Goal: Check status: Check status

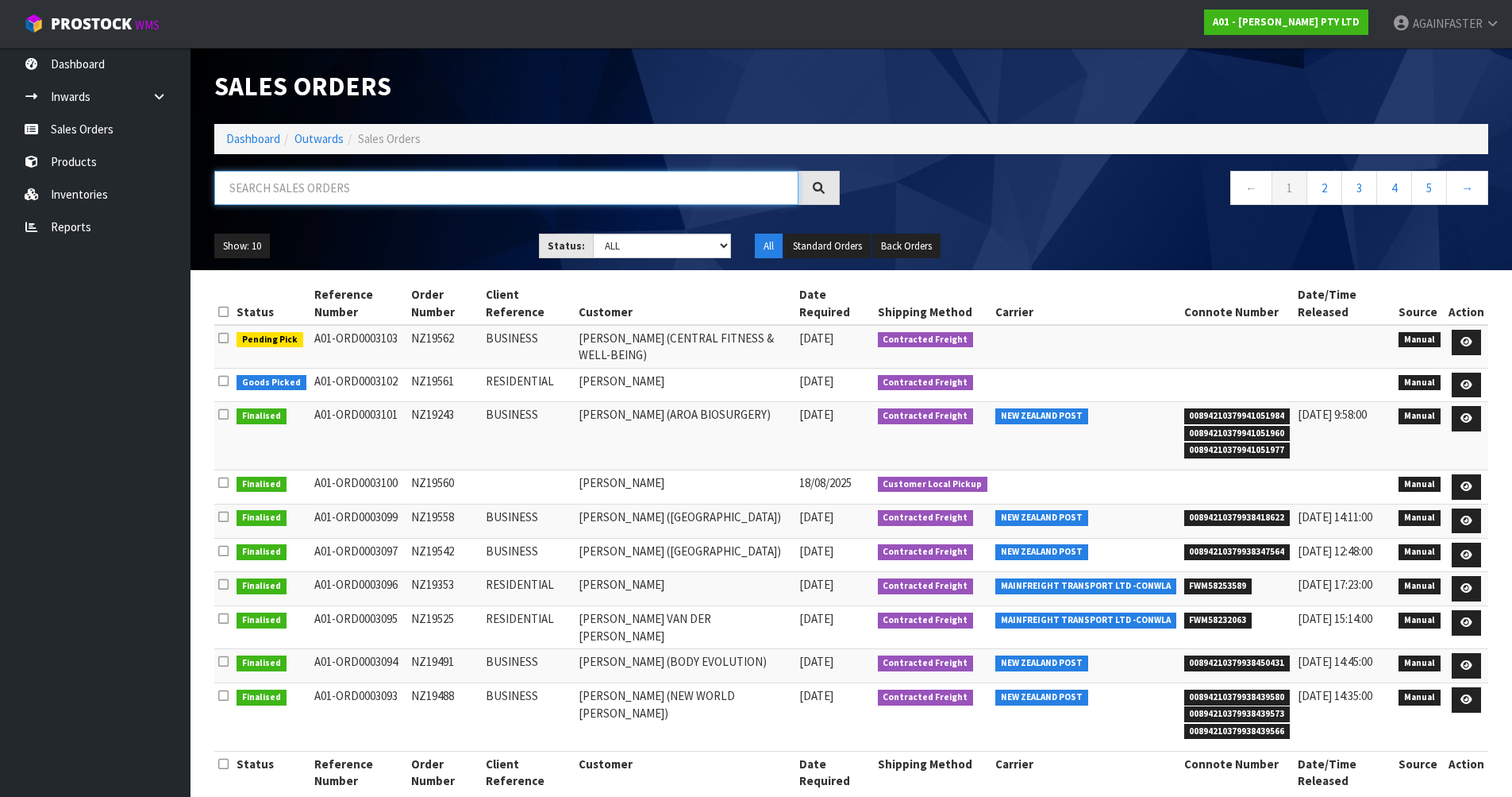
paste input "NZ19562"
click at [320, 195] on input "NZ19562" at bounding box center [506, 188] width 584 height 34
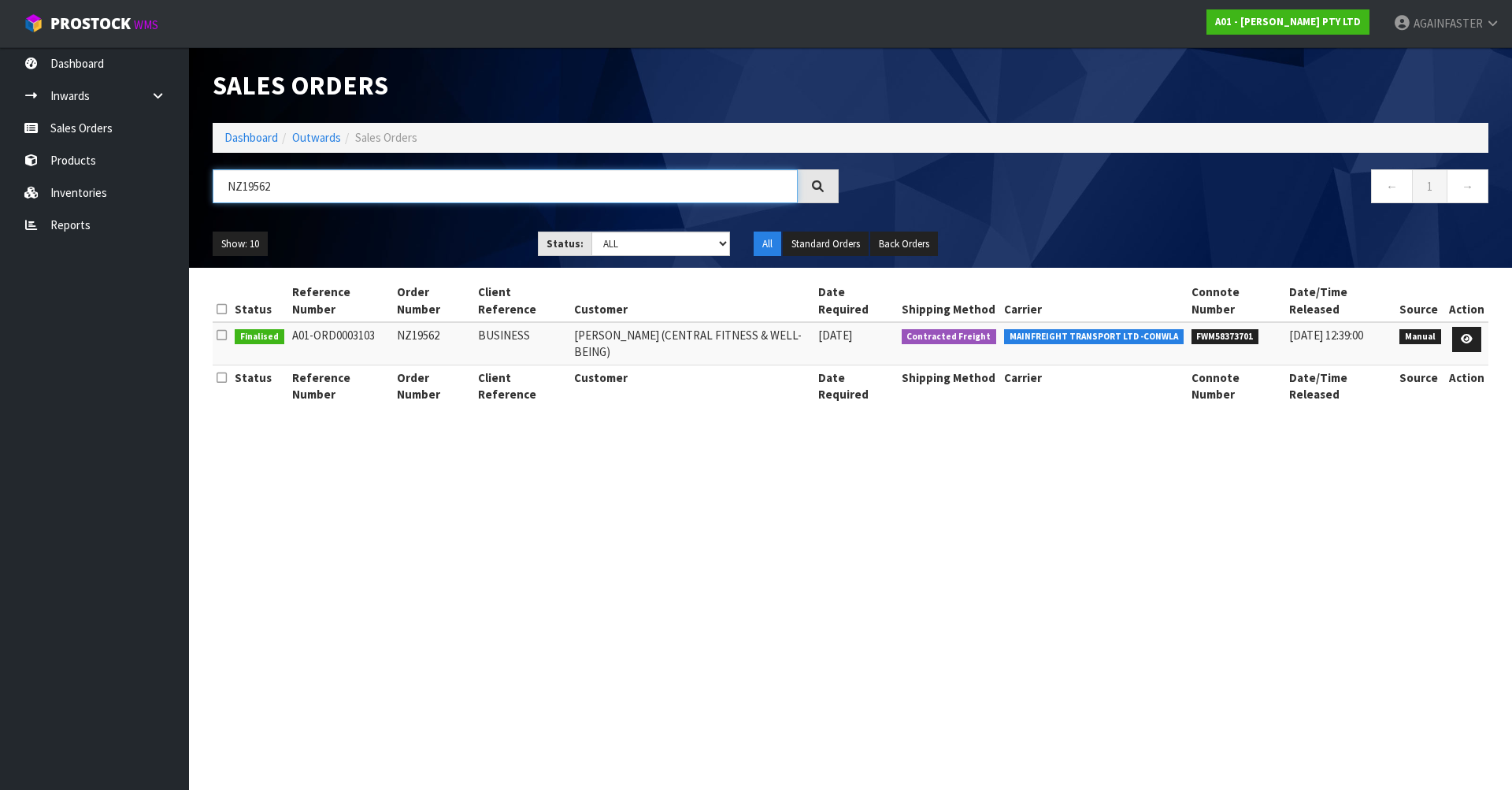
type input "NZ19562"
drag, startPoint x: 1263, startPoint y: 336, endPoint x: 1192, endPoint y: 335, distance: 71.0
click at [1192, 335] on tr "Finalised A01-ORD0003103 NZ19562 BUSINESS [PERSON_NAME] (CENTRAL FITNESS & WELL…" at bounding box center [850, 343] width 1276 height 43
copy tr "FWM58373701"
drag, startPoint x: 294, startPoint y: 197, endPoint x: 247, endPoint y: 183, distance: 49.0
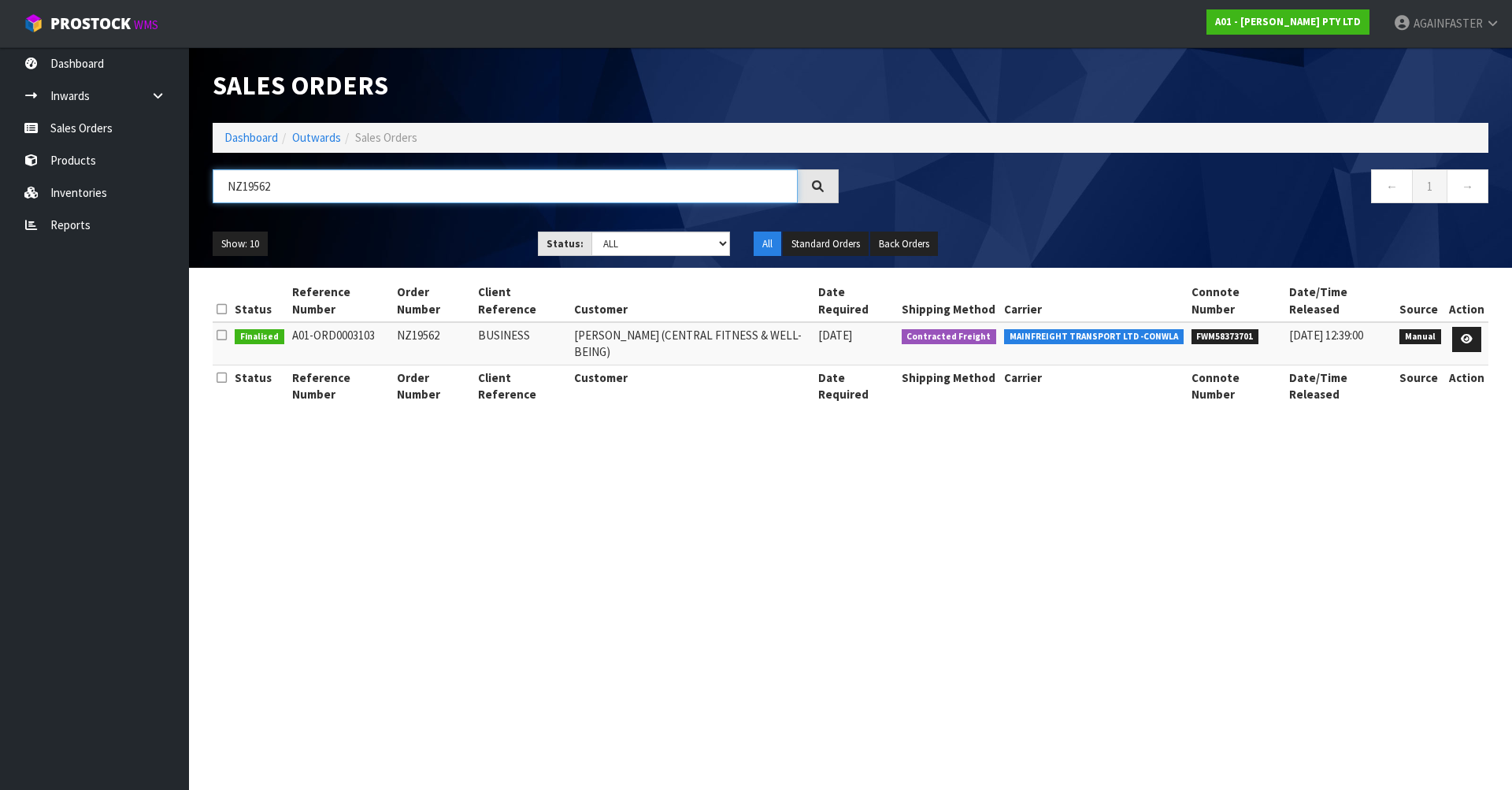
click at [247, 183] on input "NZ19562" at bounding box center [505, 186] width 586 height 34
click at [83, 159] on link "Products" at bounding box center [94, 160] width 189 height 32
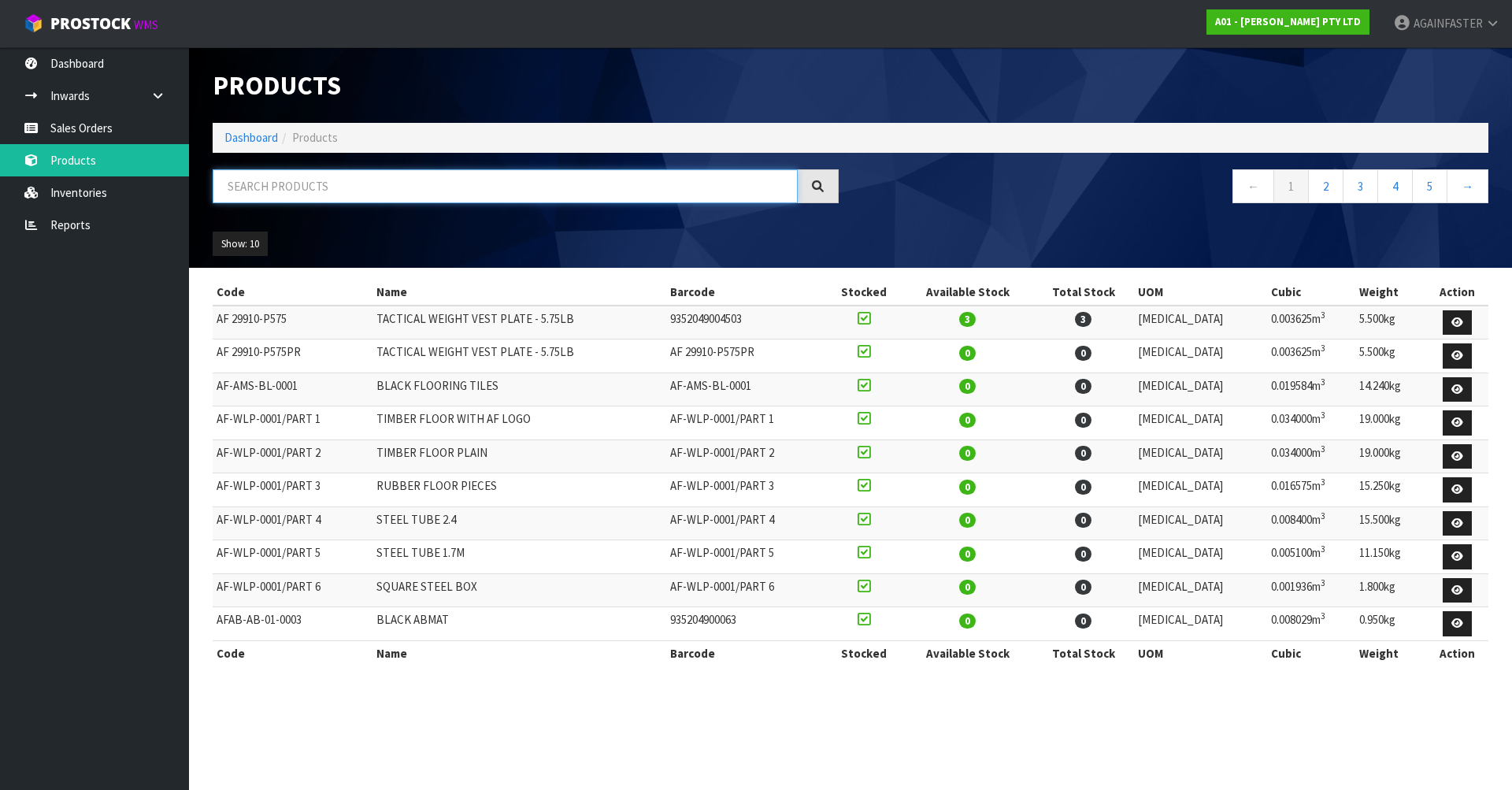
paste input "0119-WWH0-0100"
click at [292, 190] on input "0119-WWH0-0100" at bounding box center [505, 186] width 586 height 34
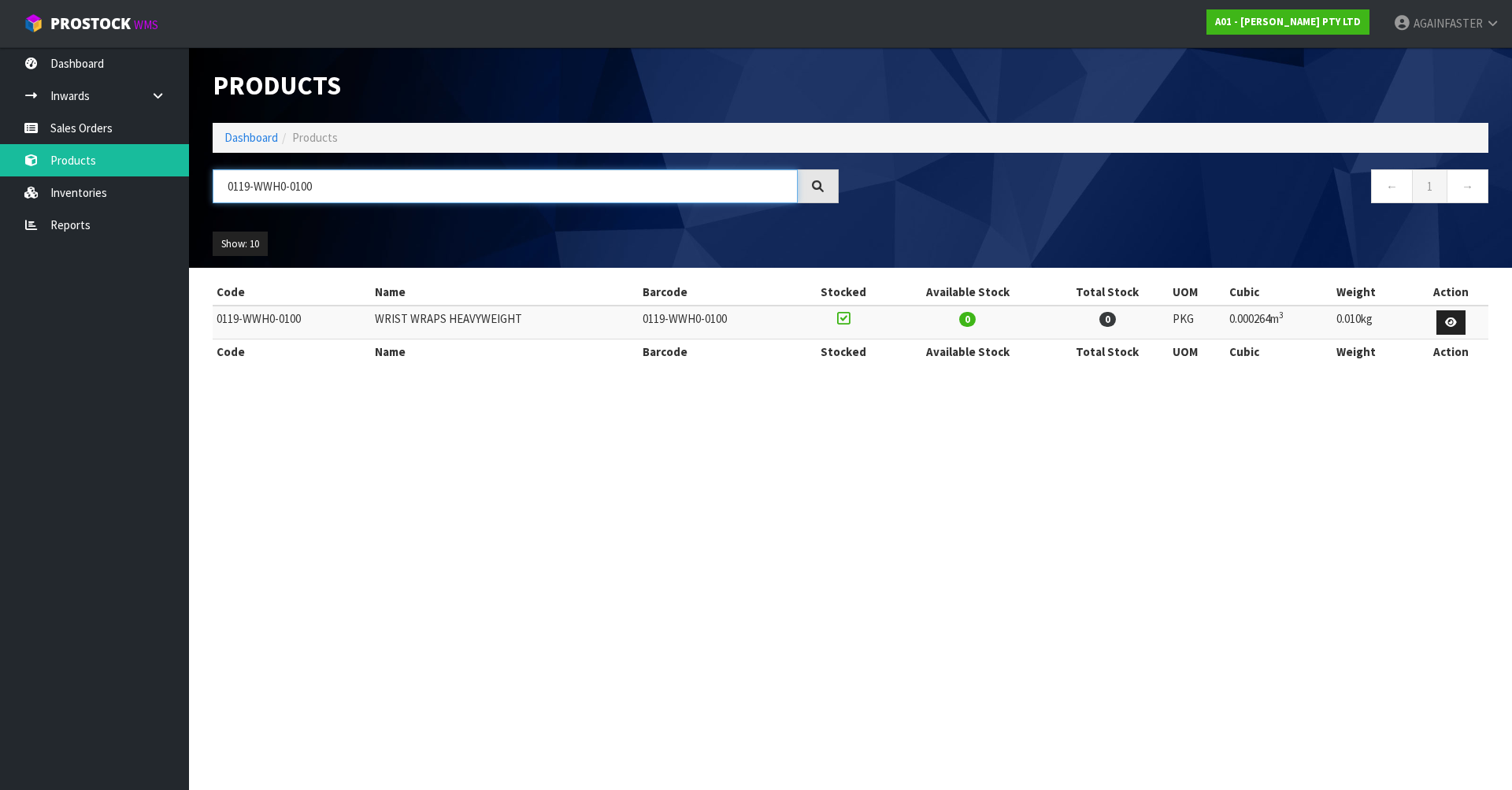
type input "0119-WWH0-0100"
drag, startPoint x: 347, startPoint y: 191, endPoint x: 103, endPoint y: 168, distance: 245.1
click at [103, 168] on body "Toggle navigation ProStock WMS A01 - [PERSON_NAME] PTY LTD AGAINFASTER Logout D…" at bounding box center [756, 395] width 1512 height 790
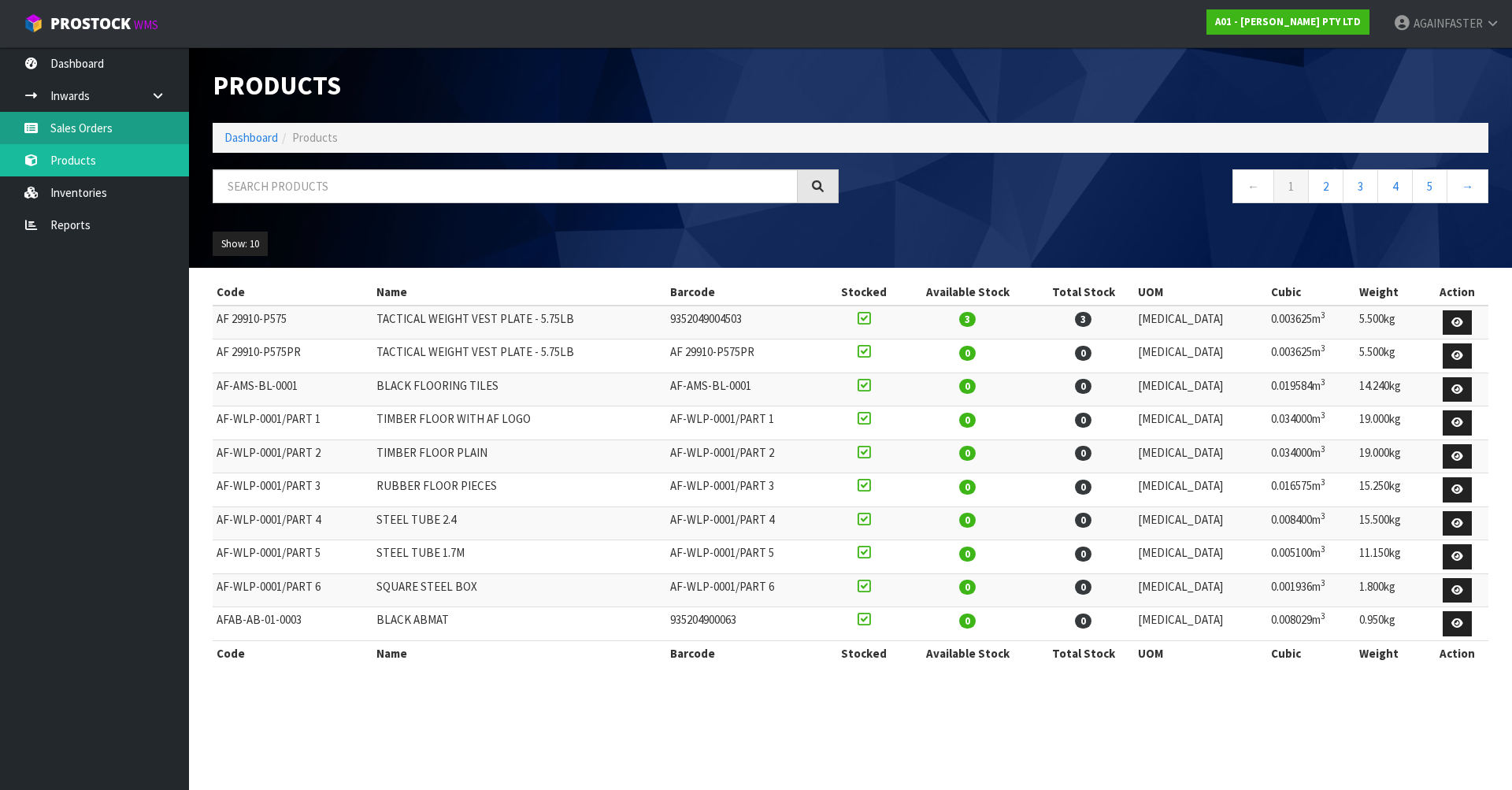
click at [89, 121] on link "Sales Orders" at bounding box center [94, 128] width 189 height 32
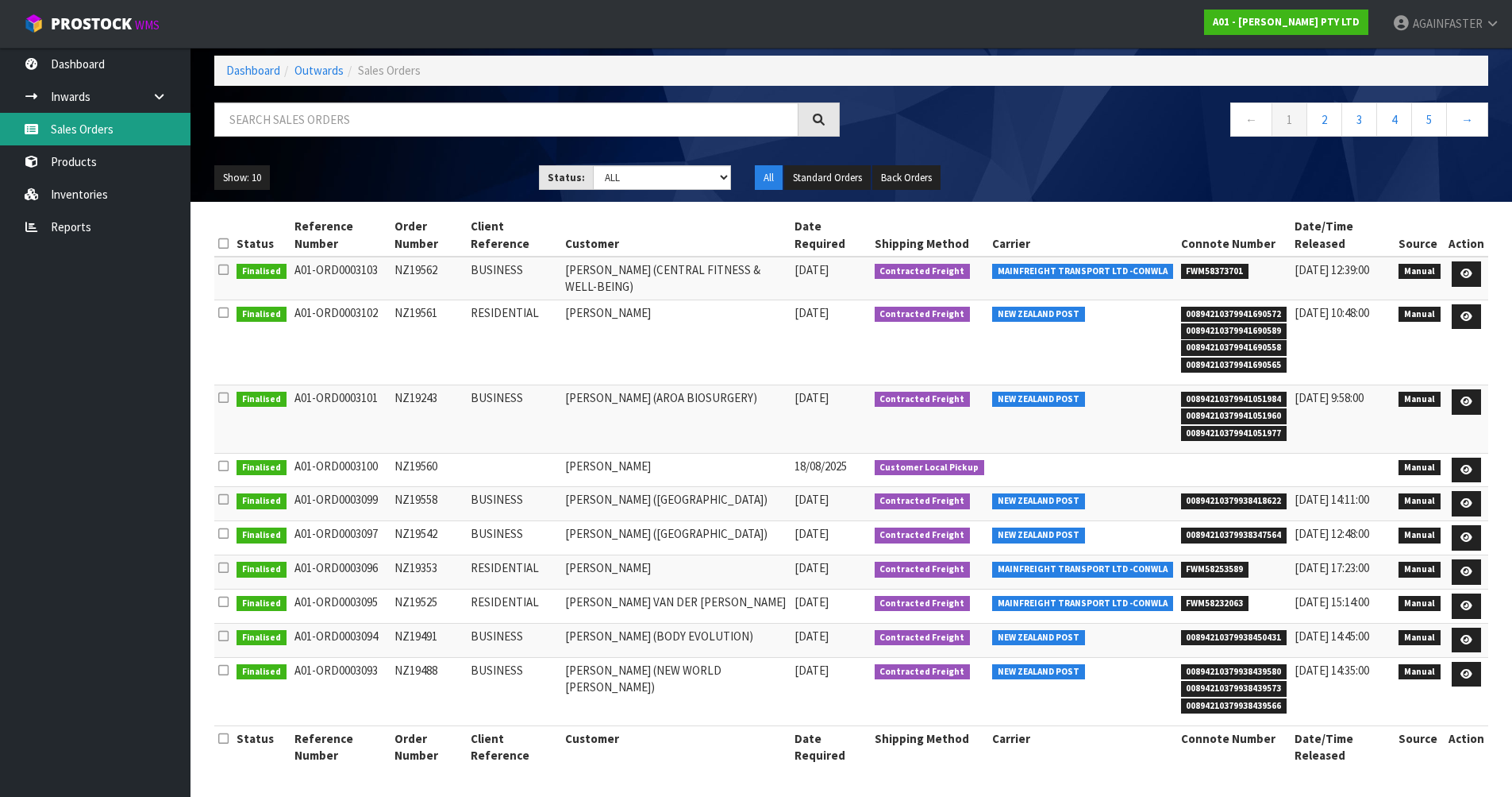
scroll to position [110, 0]
paste input "NZ19562"
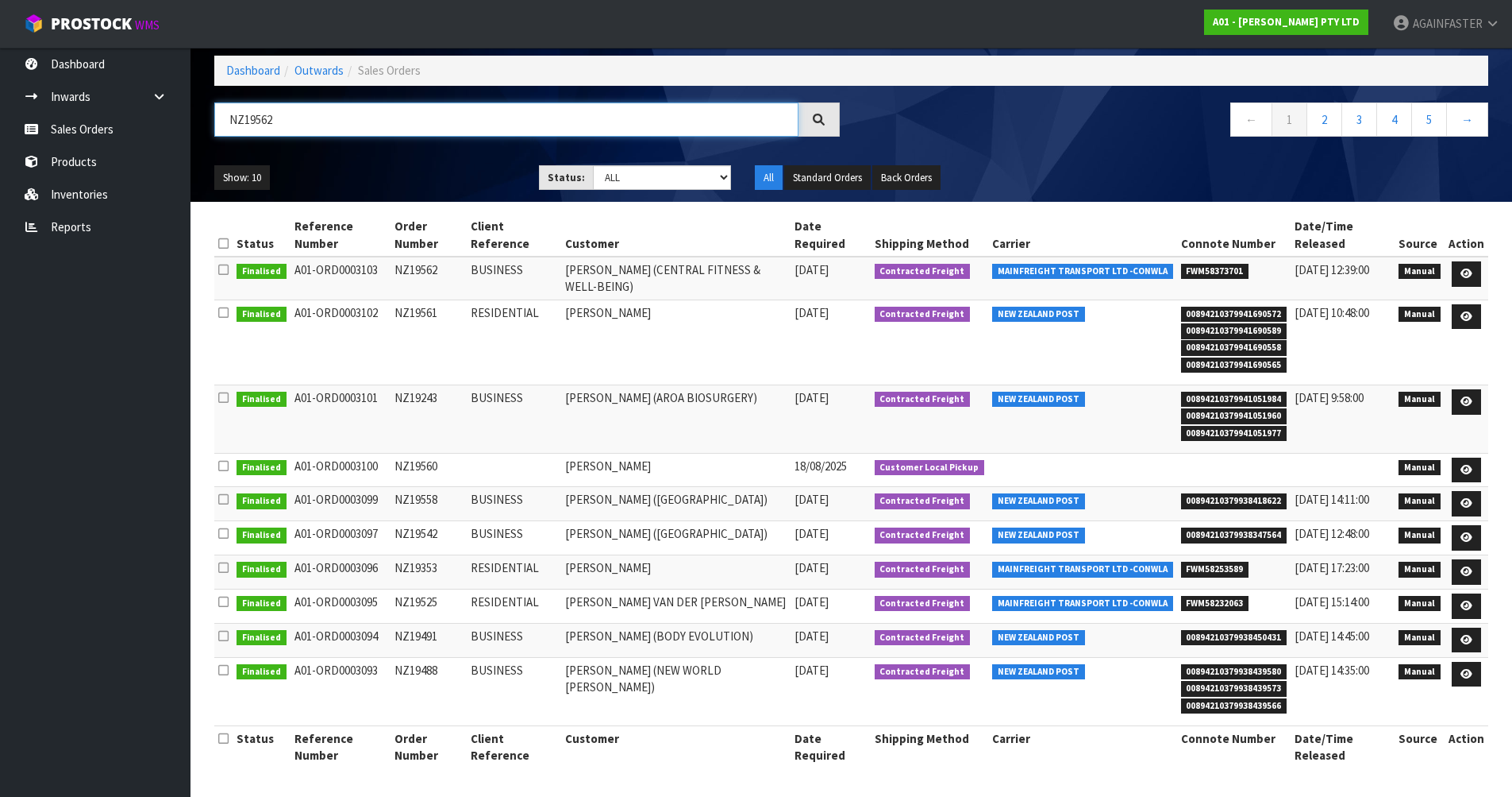
click at [277, 103] on input "NZ19562" at bounding box center [506, 120] width 584 height 34
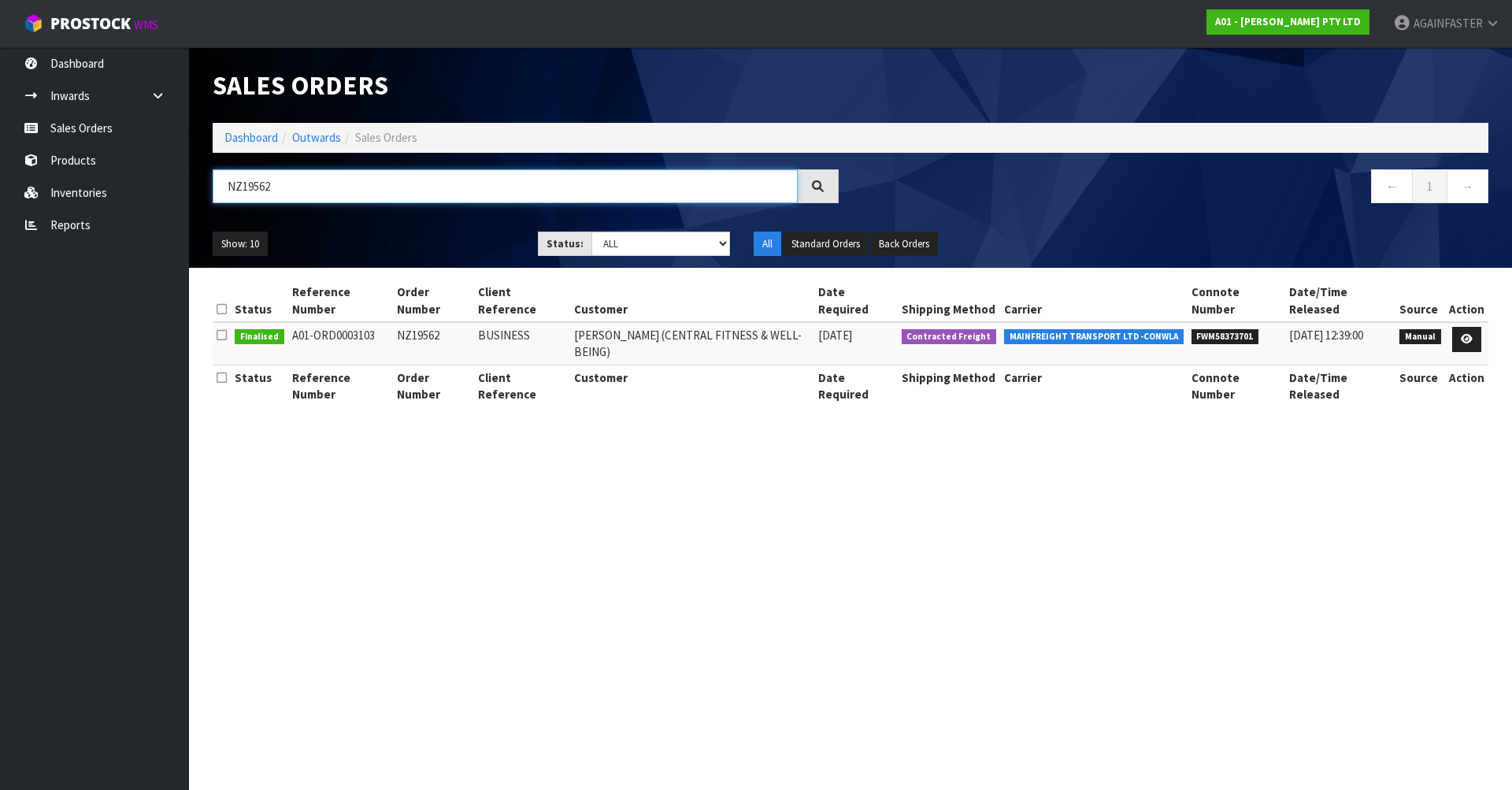
type input "NZ19562"
drag, startPoint x: 1263, startPoint y: 344, endPoint x: 1202, endPoint y: 338, distance: 61.3
click at [1202, 338] on td "FWM58373701" at bounding box center [1236, 343] width 97 height 43
copy span "FWM58373701"
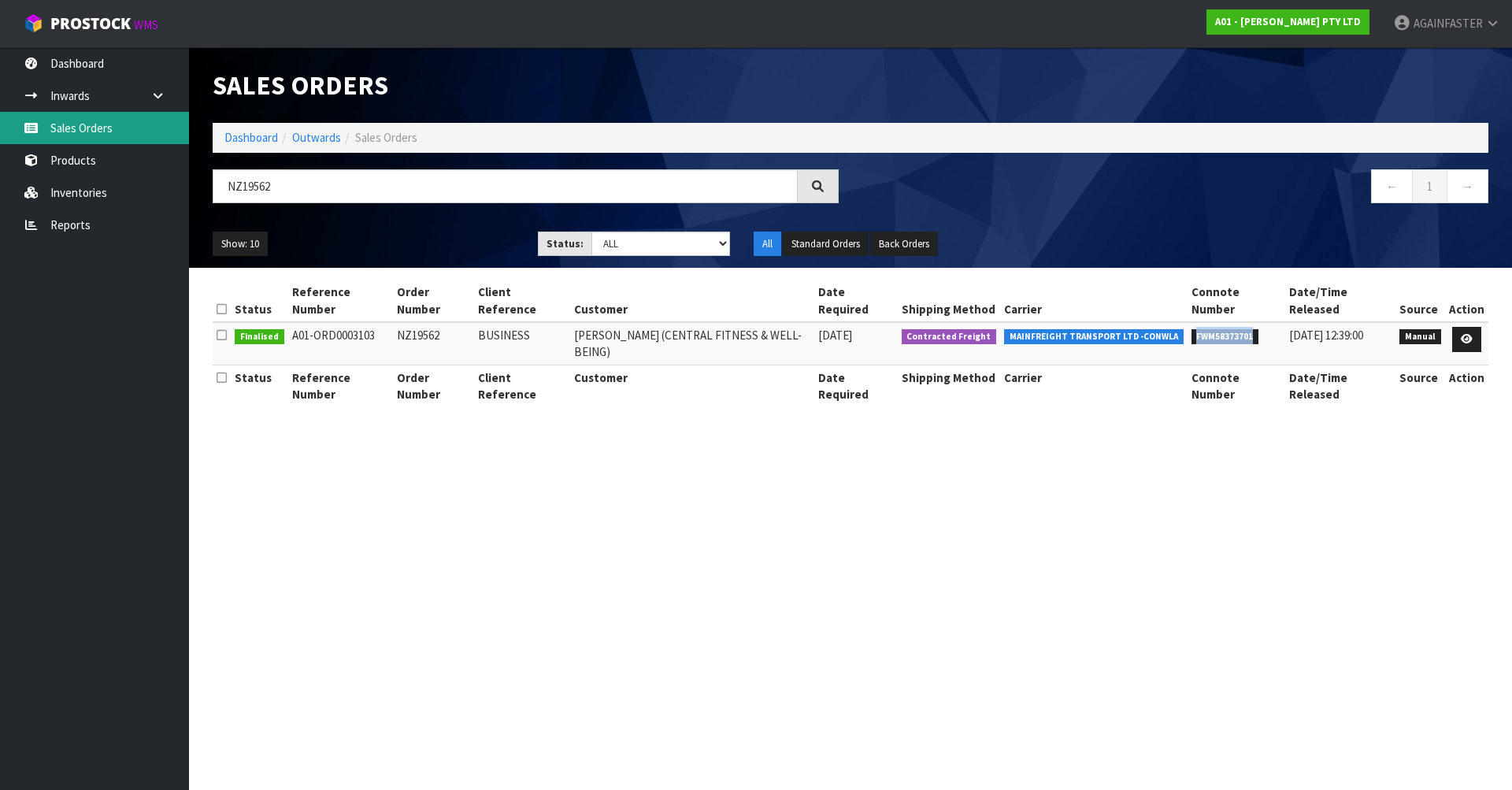
click at [117, 132] on link "Sales Orders" at bounding box center [94, 128] width 189 height 32
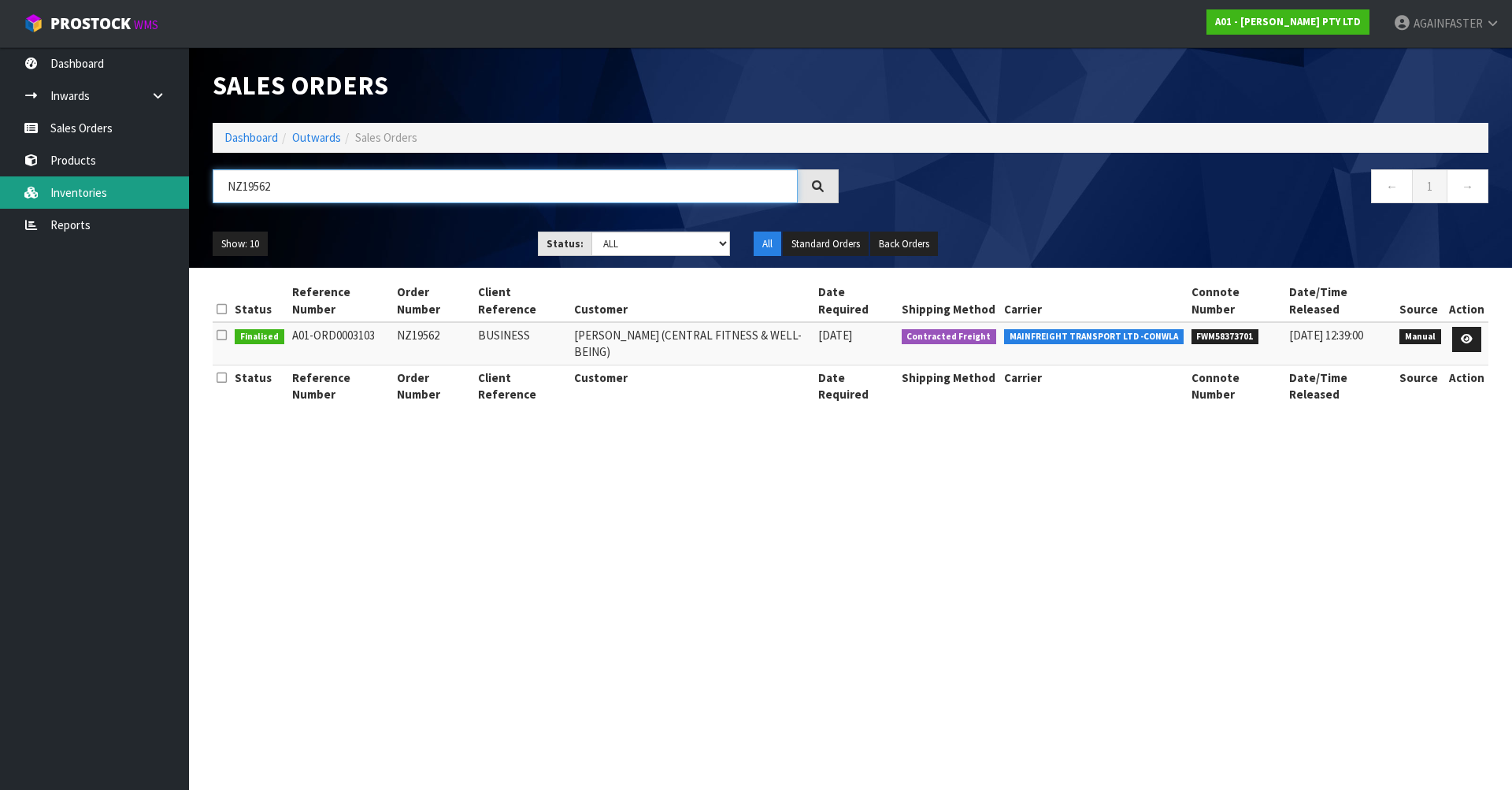
drag, startPoint x: 306, startPoint y: 199, endPoint x: 106, endPoint y: 182, distance: 200.7
click at [106, 182] on body "Toggle navigation ProStock WMS A01 - [PERSON_NAME] PTY LTD AGAINFASTER Logout D…" at bounding box center [756, 395] width 1512 height 790
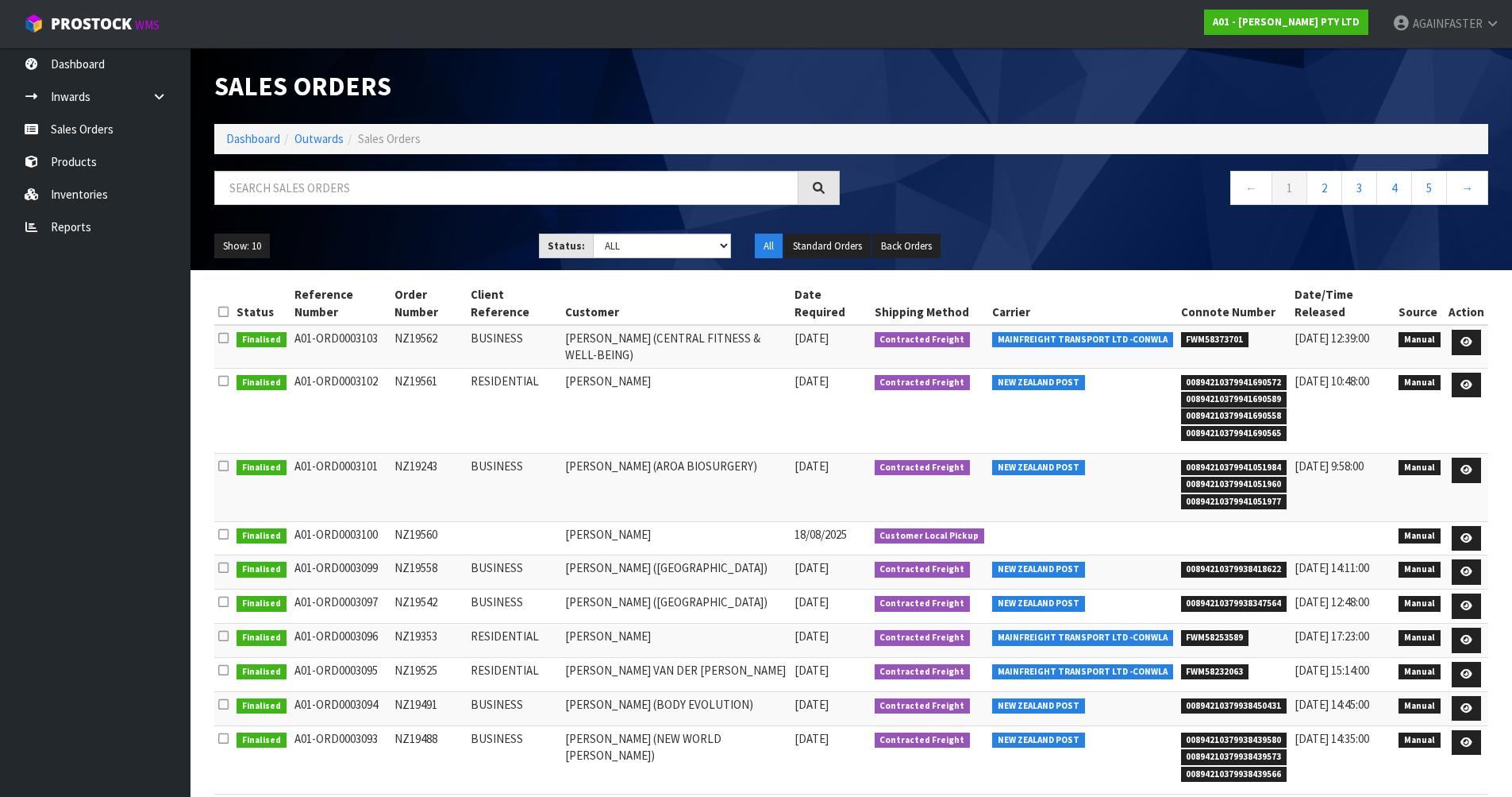
drag, startPoint x: 443, startPoint y: 471, endPoint x: 385, endPoint y: 462, distance: 58.7
click at [385, 462] on tr "Finalised A01-ORD0003101 NZ19243 BUSINESS [PERSON_NAME] (AROA BIOSURGERY) [DATE…" at bounding box center [852, 488] width 1274 height 69
copy tr "NZ19243"
drag, startPoint x: 1189, startPoint y: 470, endPoint x: 1285, endPoint y: 471, distance: 96.0
click at [1285, 471] on span "00894210379941051984" at bounding box center [1234, 468] width 106 height 16
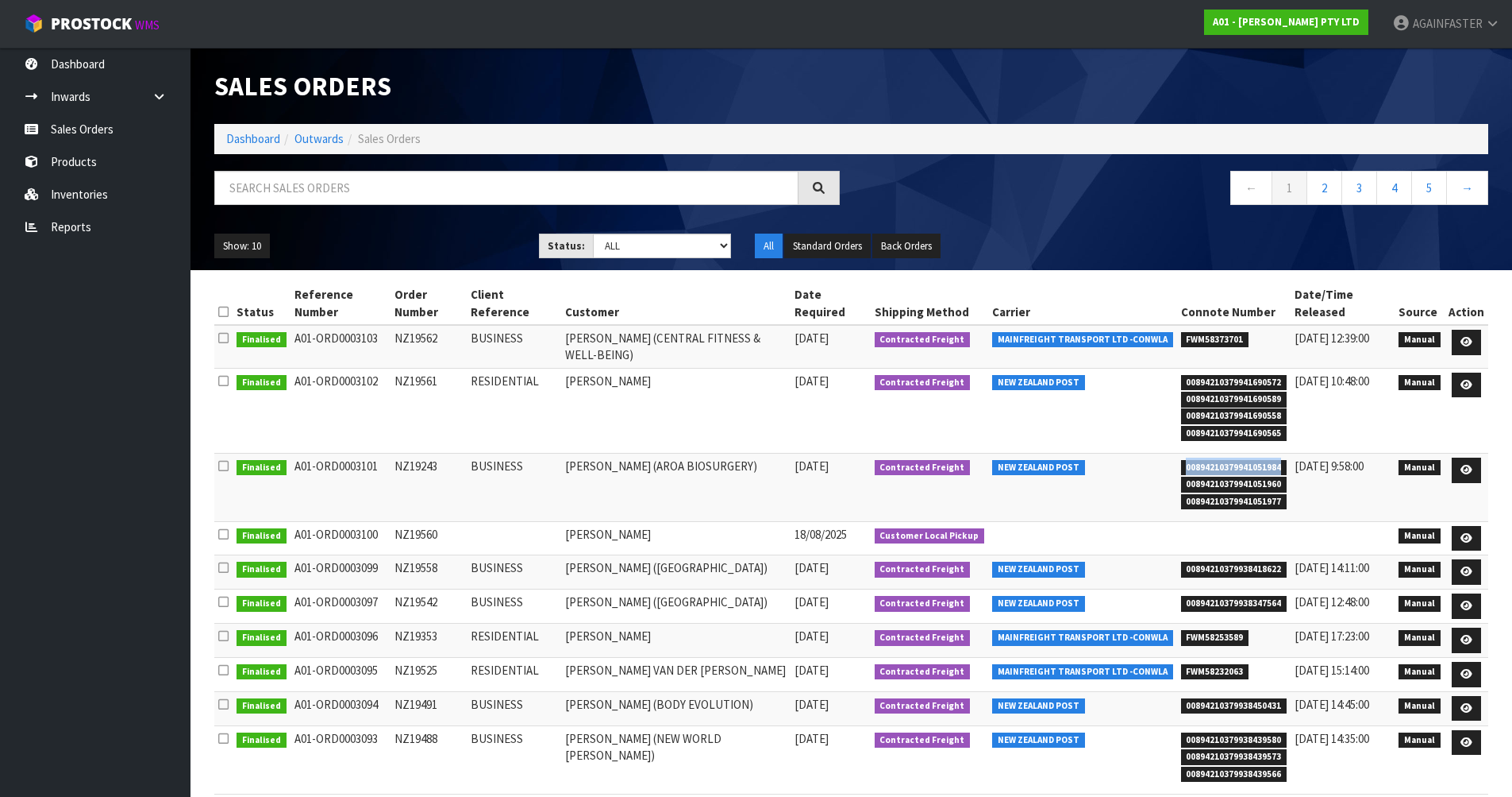
copy span "00894210379941051984"
click at [1286, 508] on span "00894210379941051977" at bounding box center [1234, 502] width 106 height 16
drag, startPoint x: 1287, startPoint y: 503, endPoint x: 1187, endPoint y: 457, distance: 110.1
click at [1187, 457] on td "00894210379941051984 00894210379941051960 00894210379941051977" at bounding box center [1234, 488] width 114 height 69
copy ul "00894210379941051984 00894210379941051960 00894210379941051977"
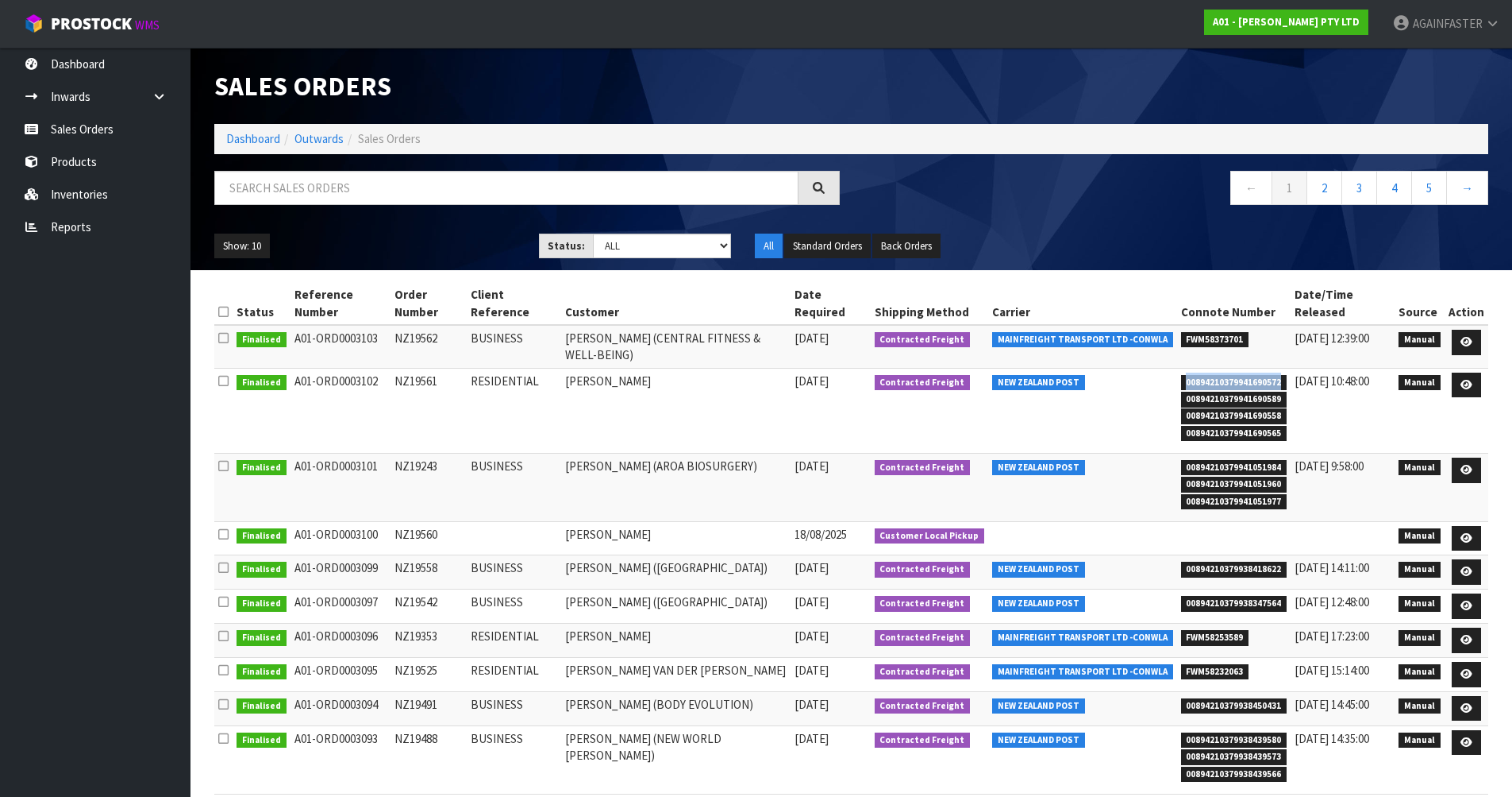
drag, startPoint x: 1189, startPoint y: 387, endPoint x: 1286, endPoint y: 380, distance: 97.3
click at [1286, 380] on span "00894210379941690572" at bounding box center [1234, 383] width 106 height 16
copy span "00894210379941690572"
drag, startPoint x: 437, startPoint y: 385, endPoint x: 390, endPoint y: 376, distance: 47.9
click at [390, 376] on td "NZ19561" at bounding box center [428, 410] width 77 height 85
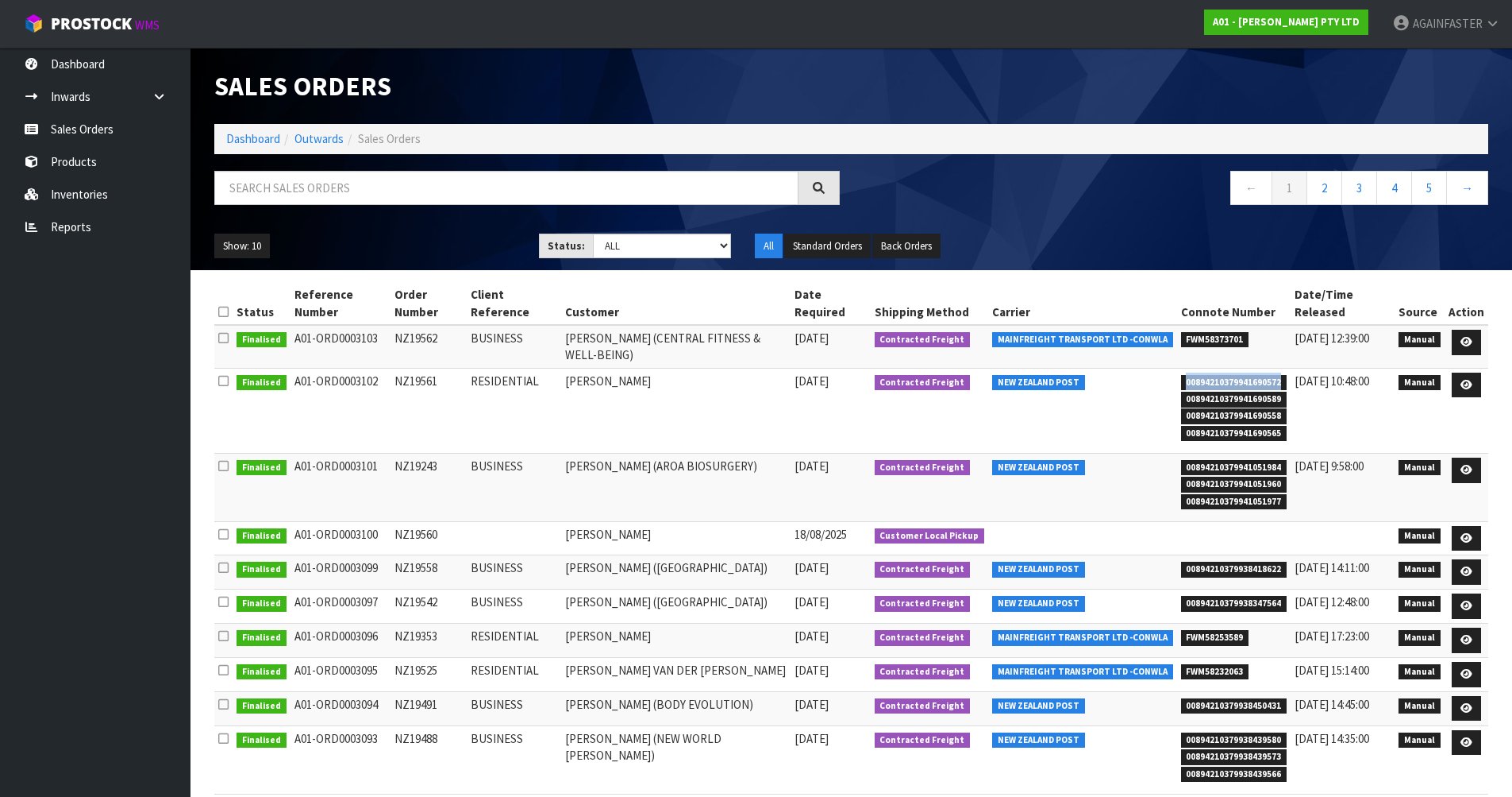
copy td "NZ19561"
drag, startPoint x: 1188, startPoint y: 382, endPoint x: 1287, endPoint y: 444, distance: 116.8
click at [1287, 444] on td "00894210379941690572 00894210379941690589 00894210379941690558 0089421037994169…" at bounding box center [1234, 410] width 114 height 85
copy ul "00894210379941690572 00894210379941690589 00894210379941690558 0089421037994169…"
drag, startPoint x: 442, startPoint y: 340, endPoint x: 387, endPoint y: 337, distance: 55.1
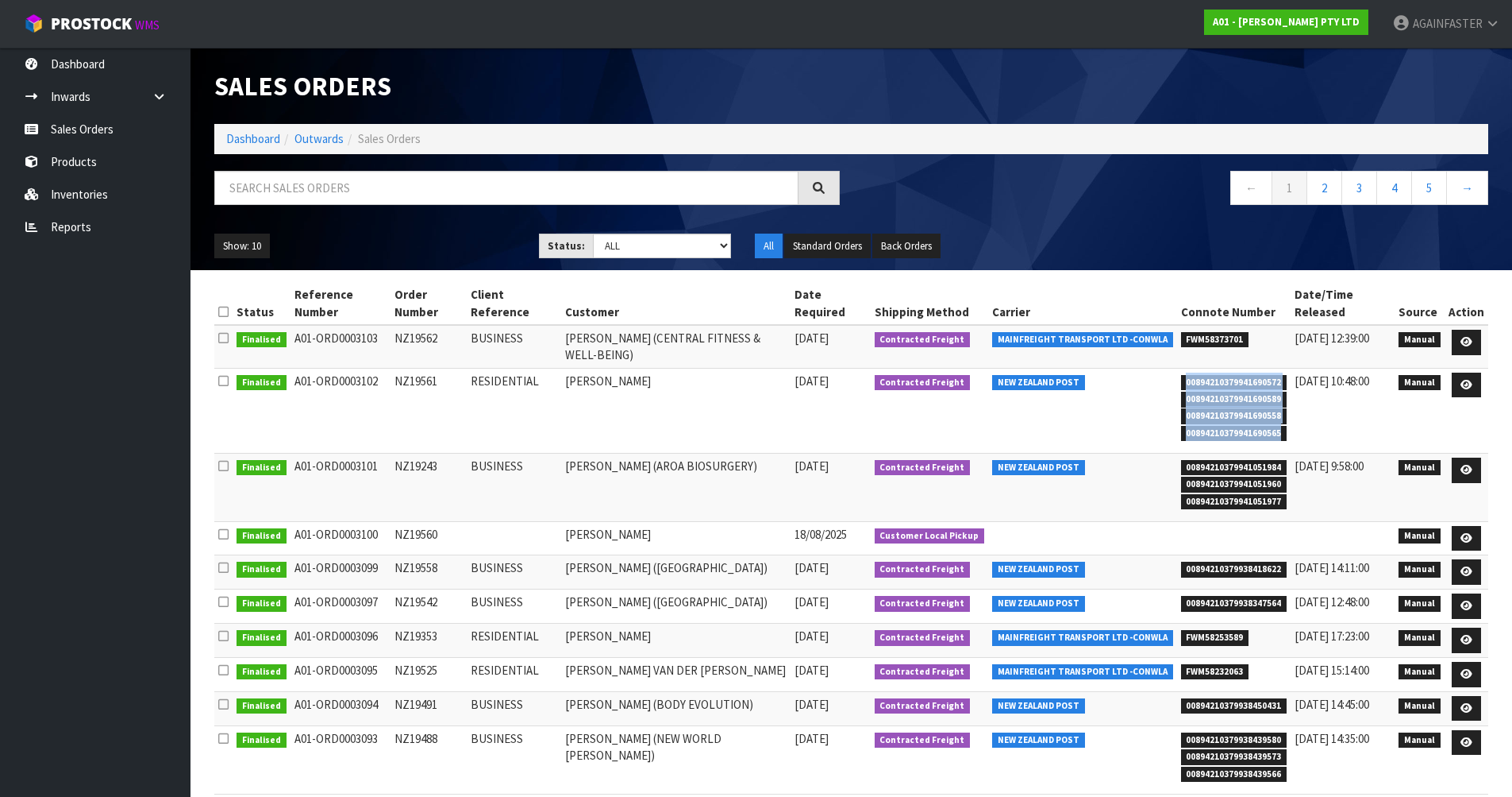
click at [390, 337] on td "NZ19562" at bounding box center [428, 346] width 77 height 43
copy td "NZ19562"
